Goal: Entertainment & Leisure: Consume media (video, audio)

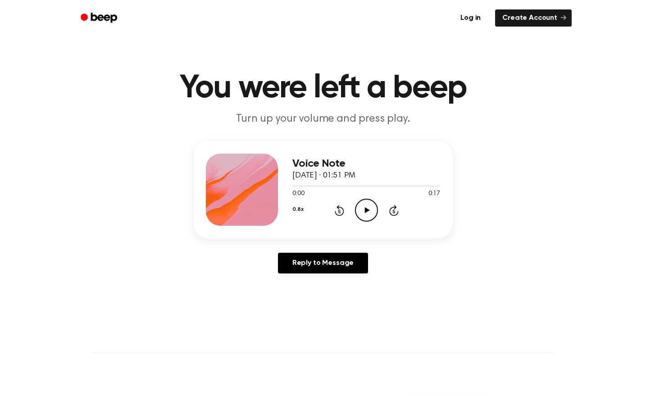
click at [365, 205] on icon "Play Audio" at bounding box center [366, 210] width 23 height 23
click at [365, 208] on icon at bounding box center [366, 210] width 5 height 6
click at [366, 205] on icon "Play Audio" at bounding box center [366, 210] width 23 height 23
click at [367, 205] on icon "Play Audio" at bounding box center [366, 210] width 23 height 23
click at [366, 206] on icon "Play Audio" at bounding box center [366, 210] width 23 height 23
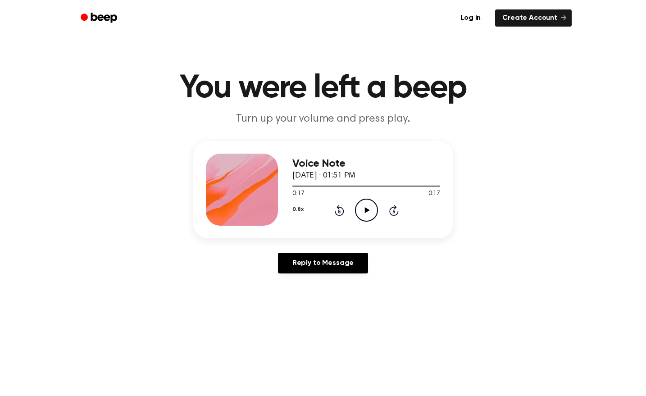
click at [369, 209] on icon "Play Audio" at bounding box center [366, 210] width 23 height 23
click at [362, 207] on icon "Play Audio" at bounding box center [366, 210] width 23 height 23
click at [364, 211] on icon "Play Audio" at bounding box center [366, 210] width 23 height 23
click at [366, 208] on icon at bounding box center [366, 210] width 5 height 6
click at [361, 212] on icon "Play Audio" at bounding box center [366, 210] width 23 height 23
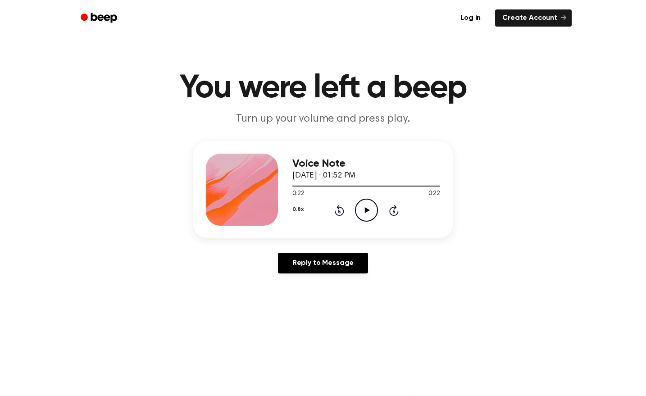
click at [368, 202] on icon "Play Audio" at bounding box center [366, 210] width 23 height 23
click at [359, 211] on icon "Play Audio" at bounding box center [366, 210] width 23 height 23
click at [365, 208] on icon at bounding box center [366, 210] width 5 height 6
click at [362, 209] on icon "Play Audio" at bounding box center [366, 210] width 23 height 23
click at [369, 208] on icon "Play Audio" at bounding box center [366, 210] width 23 height 23
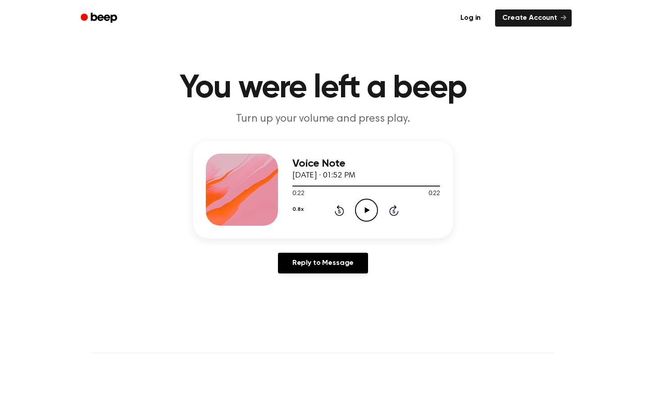
click at [369, 203] on icon "Play Audio" at bounding box center [366, 210] width 23 height 23
click at [361, 208] on icon "Play Audio" at bounding box center [366, 210] width 23 height 23
click at [366, 207] on icon "Play Audio" at bounding box center [366, 210] width 23 height 23
